Goal: Find specific page/section: Find specific page/section

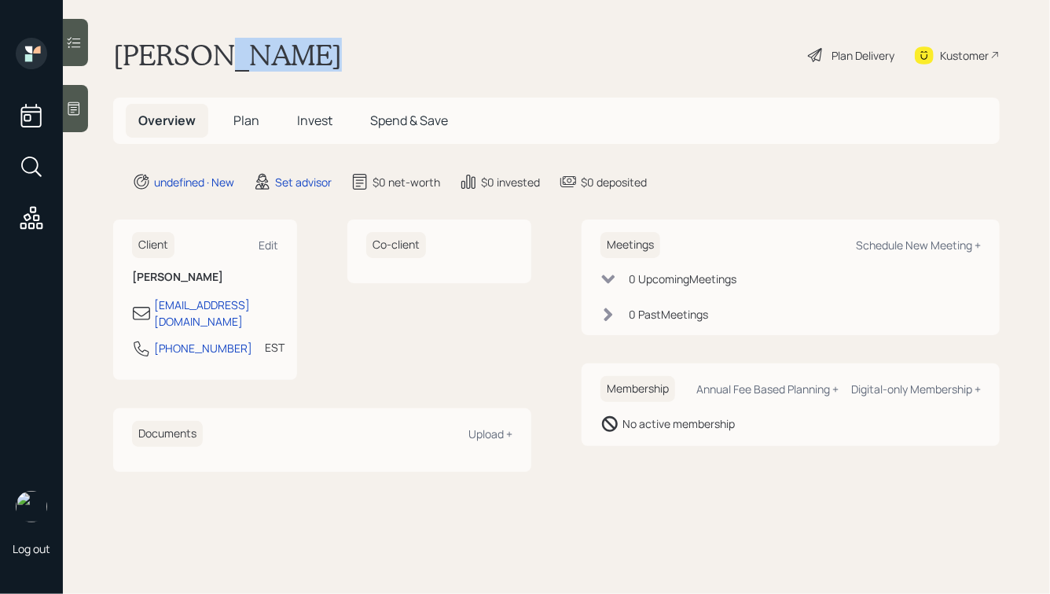
drag, startPoint x: 226, startPoint y: 56, endPoint x: 322, endPoint y: 57, distance: 96.7
click at [322, 57] on div "Thomas Wagner Plan Delivery Kustomer" at bounding box center [556, 55] width 887 height 35
